Goal: Information Seeking & Learning: Learn about a topic

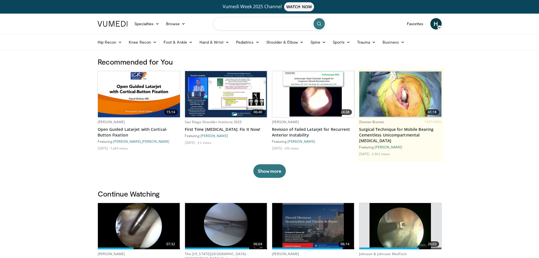
click at [232, 23] on input "Search topics, interventions" at bounding box center [269, 24] width 113 height 14
type input "**********"
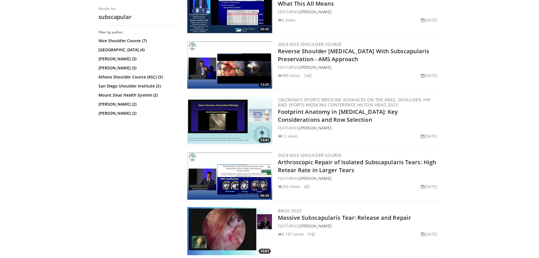
scroll to position [938, 0]
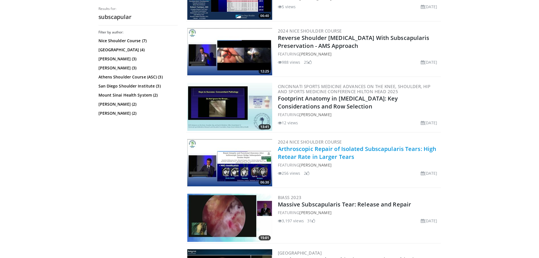
click at [295, 148] on link "Arthroscopic Repair of Isolated Subscapularis Tears: High Retear Rate in Larger…" at bounding box center [357, 153] width 159 height 16
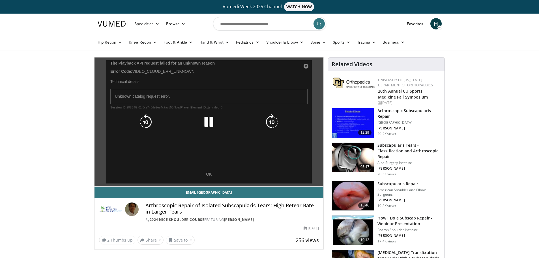
click at [208, 173] on div "10 seconds Tap to unmute" at bounding box center [209, 121] width 229 height 129
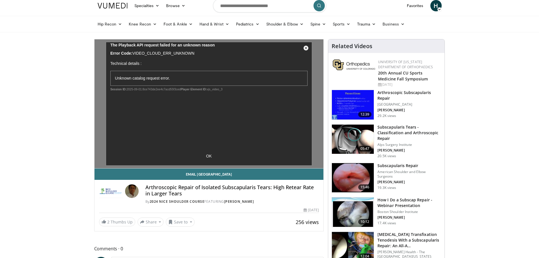
scroll to position [28, 0]
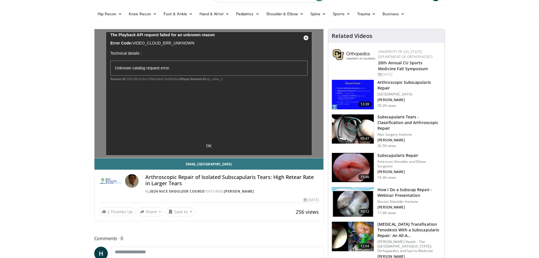
click at [363, 169] on img at bounding box center [353, 167] width 42 height 29
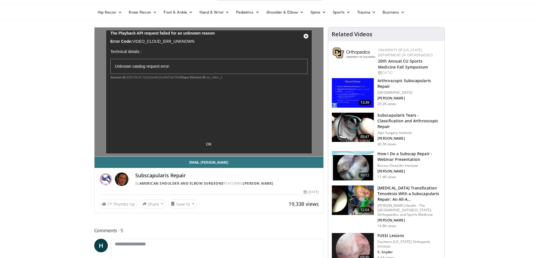
scroll to position [57, 0]
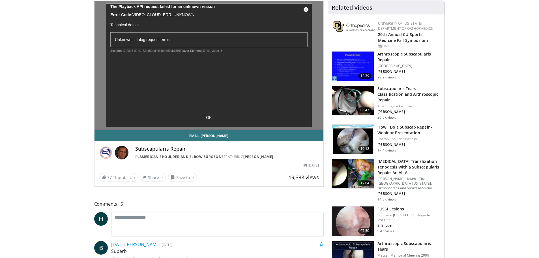
click at [396, 127] on h3 "How I Do a Subscap Repair - Webinar Presentation" at bounding box center [410, 129] width 64 height 11
